Goal: Book appointment/travel/reservation

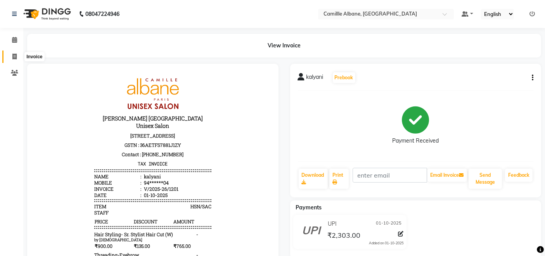
click at [10, 54] on span at bounding box center [15, 56] width 14 height 9
select select "service"
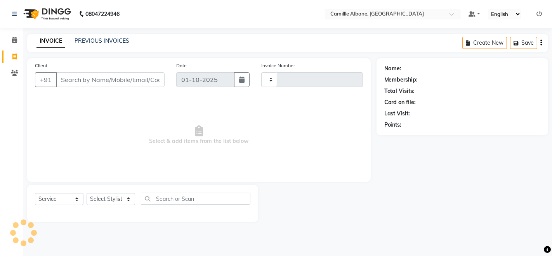
type input "1202"
select select "7025"
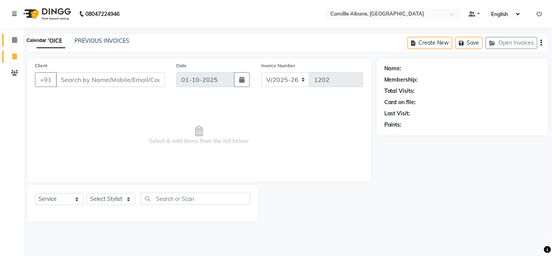
click at [10, 39] on span at bounding box center [15, 40] width 14 height 9
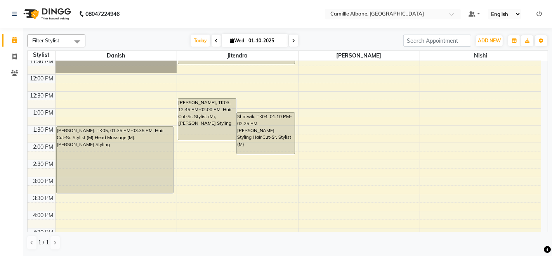
scroll to position [144, 0]
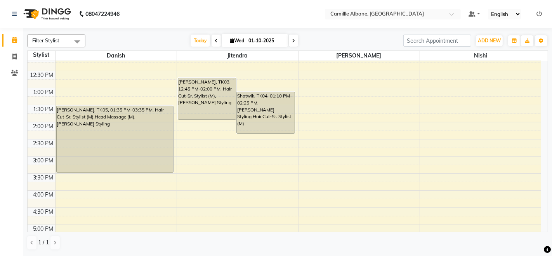
drag, startPoint x: 254, startPoint y: 108, endPoint x: 125, endPoint y: 82, distance: 131.7
click at [125, 82] on div "8:00 AM 8:30 AM 9:00 AM 9:30 AM 10:00 AM 10:30 AM 11:00 AM 11:30 AM 12:00 PM 12…" at bounding box center [284, 156] width 513 height 478
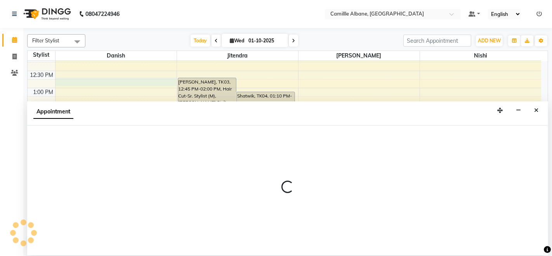
select select "57806"
select select "765"
select select "tentative"
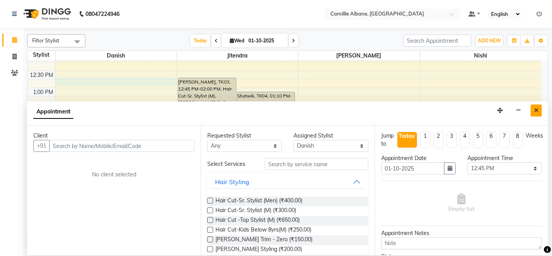
click at [534, 113] on icon "Close" at bounding box center [536, 109] width 4 height 5
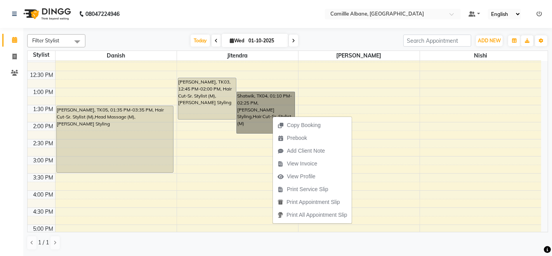
click at [392, 119] on div "8:00 AM 8:30 AM 9:00 AM 9:30 AM 10:00 AM 10:30 AM 11:00 AM 11:30 AM 12:00 PM 12…" at bounding box center [284, 156] width 513 height 478
select select "57814"
select select "tentative"
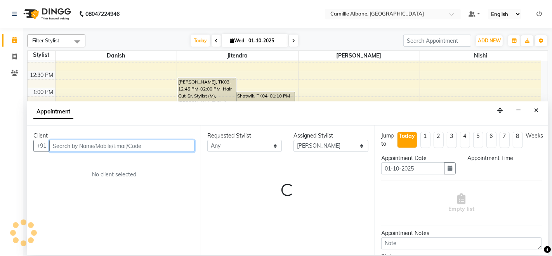
select select "840"
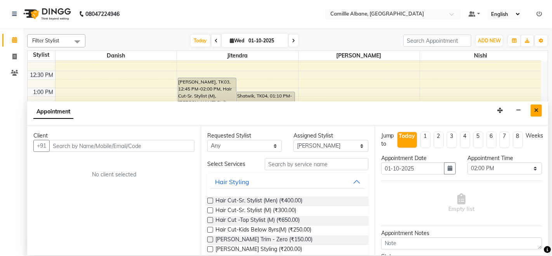
click at [539, 110] on button "Close" at bounding box center [536, 110] width 11 height 12
